Goal: Navigation & Orientation: Find specific page/section

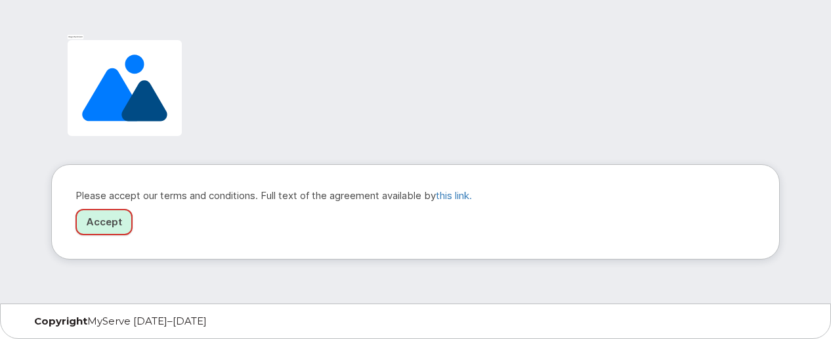
click at [92, 223] on link "Accept" at bounding box center [103, 222] width 57 height 27
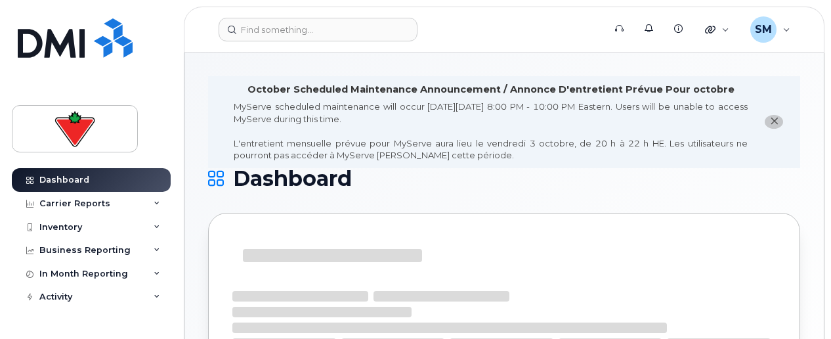
click at [774, 123] on icon "close notification" at bounding box center [774, 121] width 9 height 9
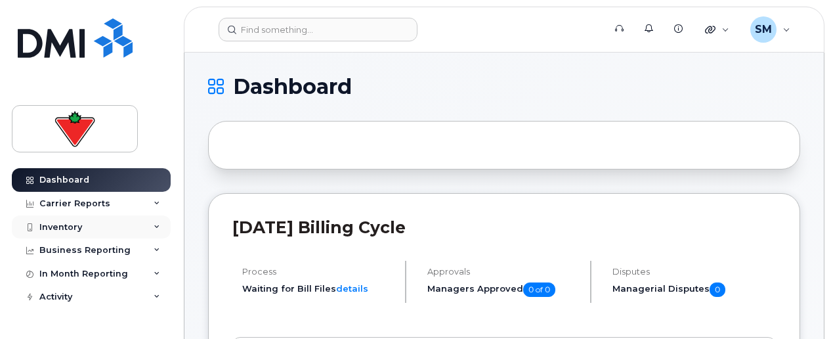
click at [148, 226] on div "Inventory" at bounding box center [91, 227] width 159 height 24
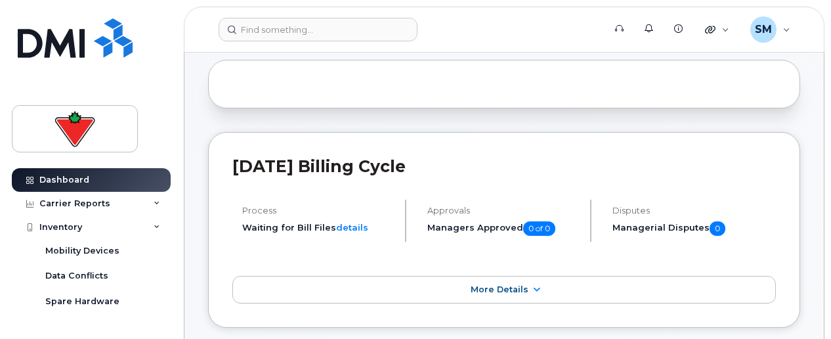
scroll to position [64, 0]
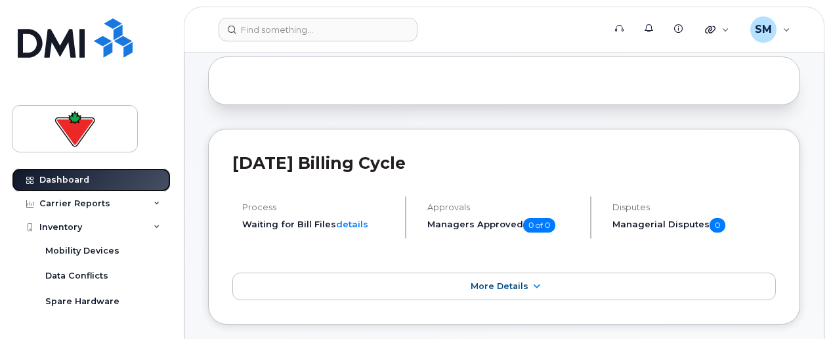
click at [86, 173] on link "Dashboard" at bounding box center [91, 180] width 159 height 24
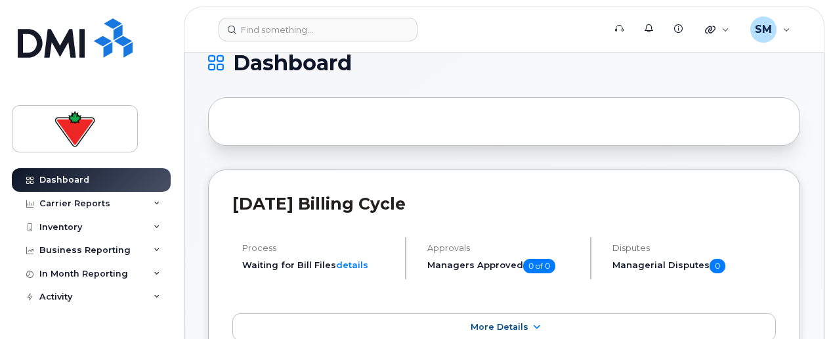
scroll to position [23, 0]
click at [483, 319] on link "More Details" at bounding box center [504, 328] width 544 height 28
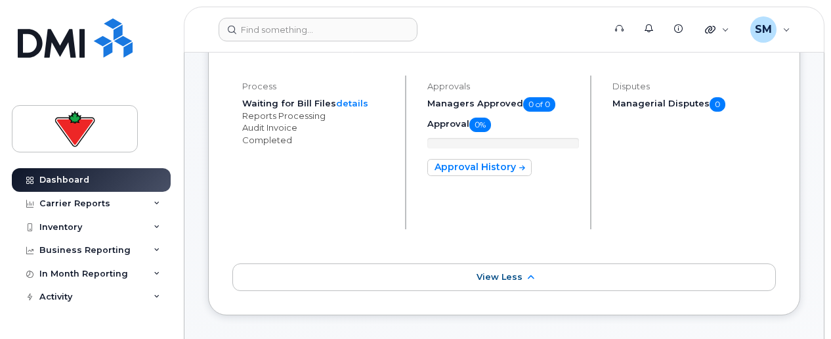
scroll to position [186, 0]
click at [491, 268] on link "View Less" at bounding box center [504, 277] width 544 height 28
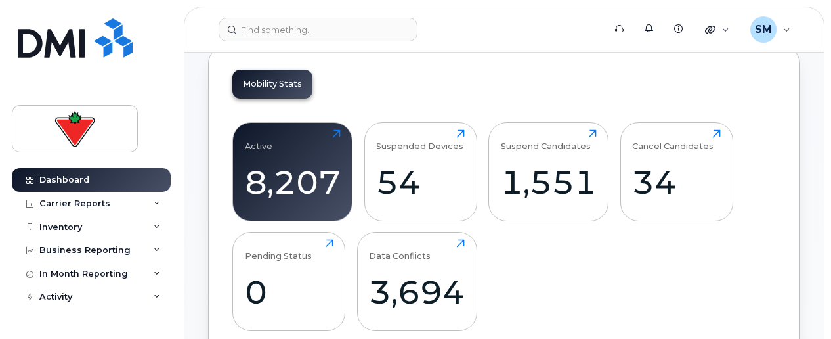
scroll to position [368, 0]
